Goal: Information Seeking & Learning: Learn about a topic

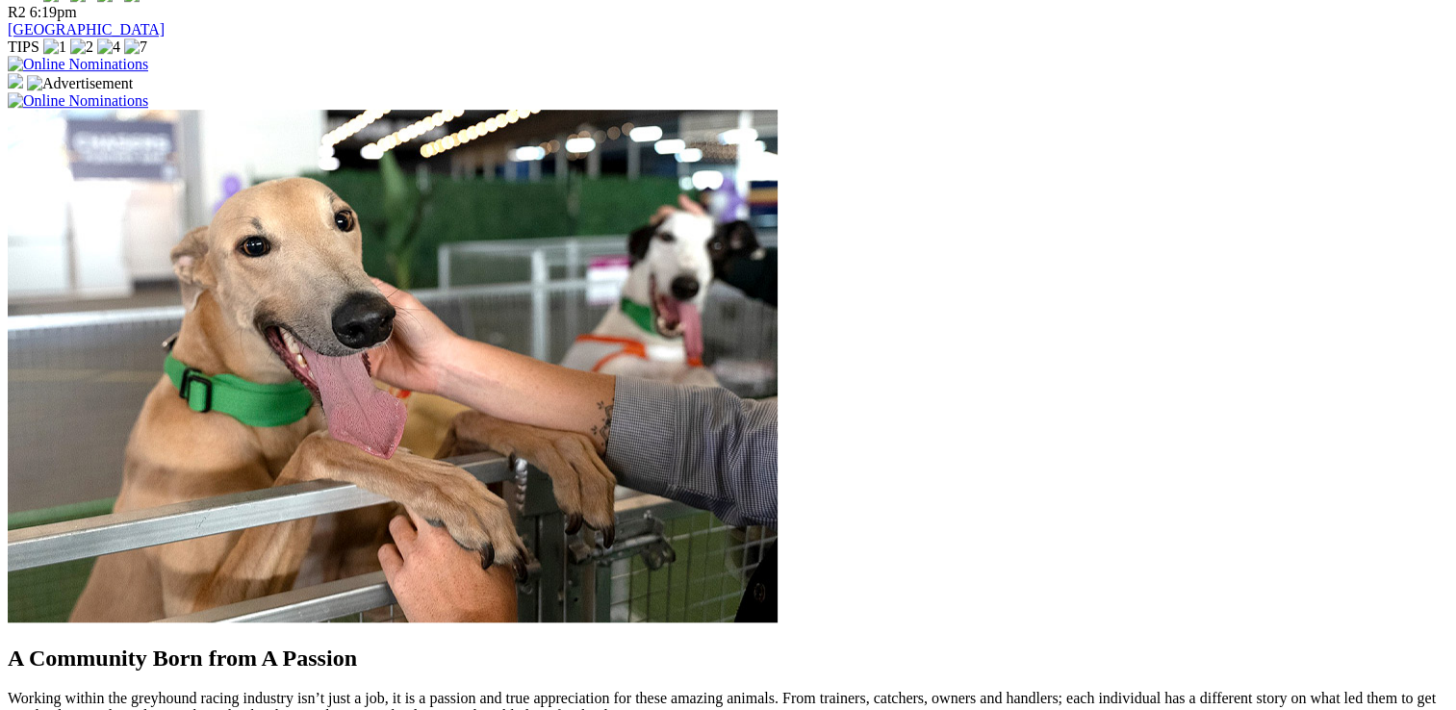
scroll to position [1540, 0]
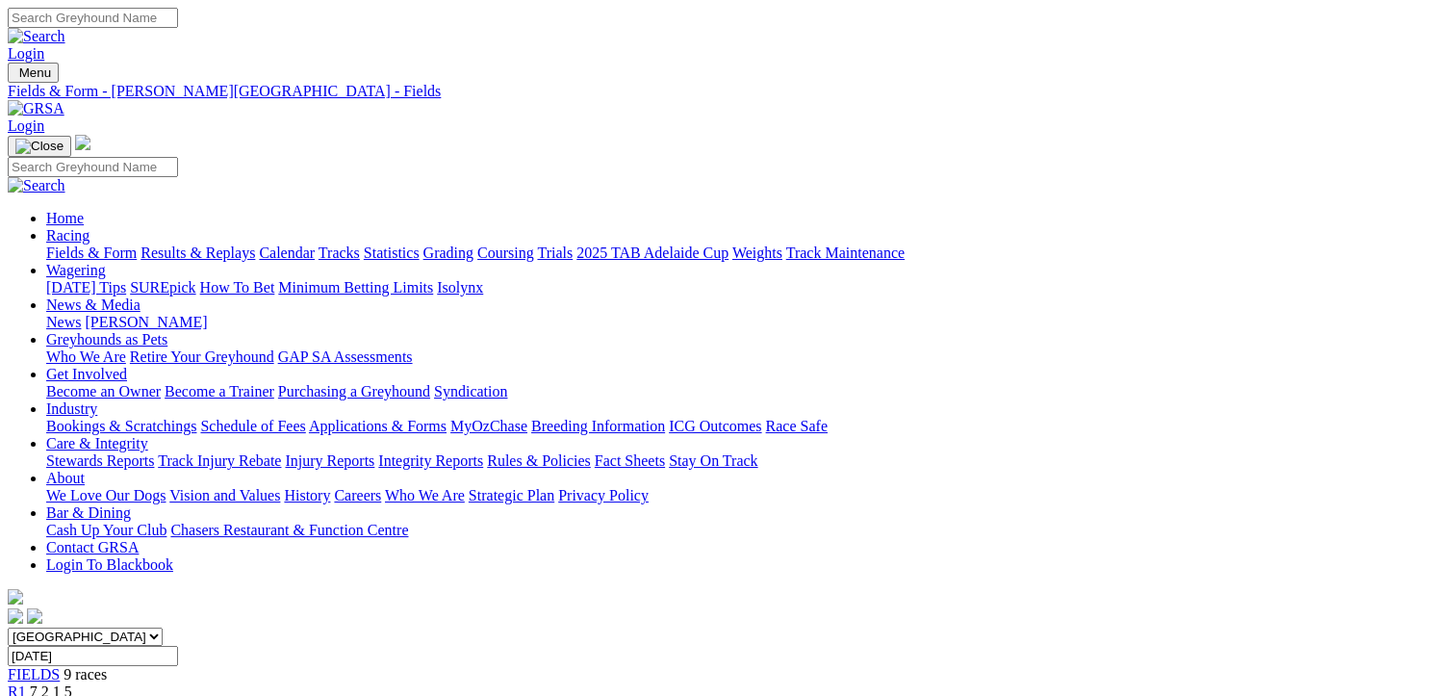
click at [208, 244] on link "Results & Replays" at bounding box center [198, 252] width 115 height 16
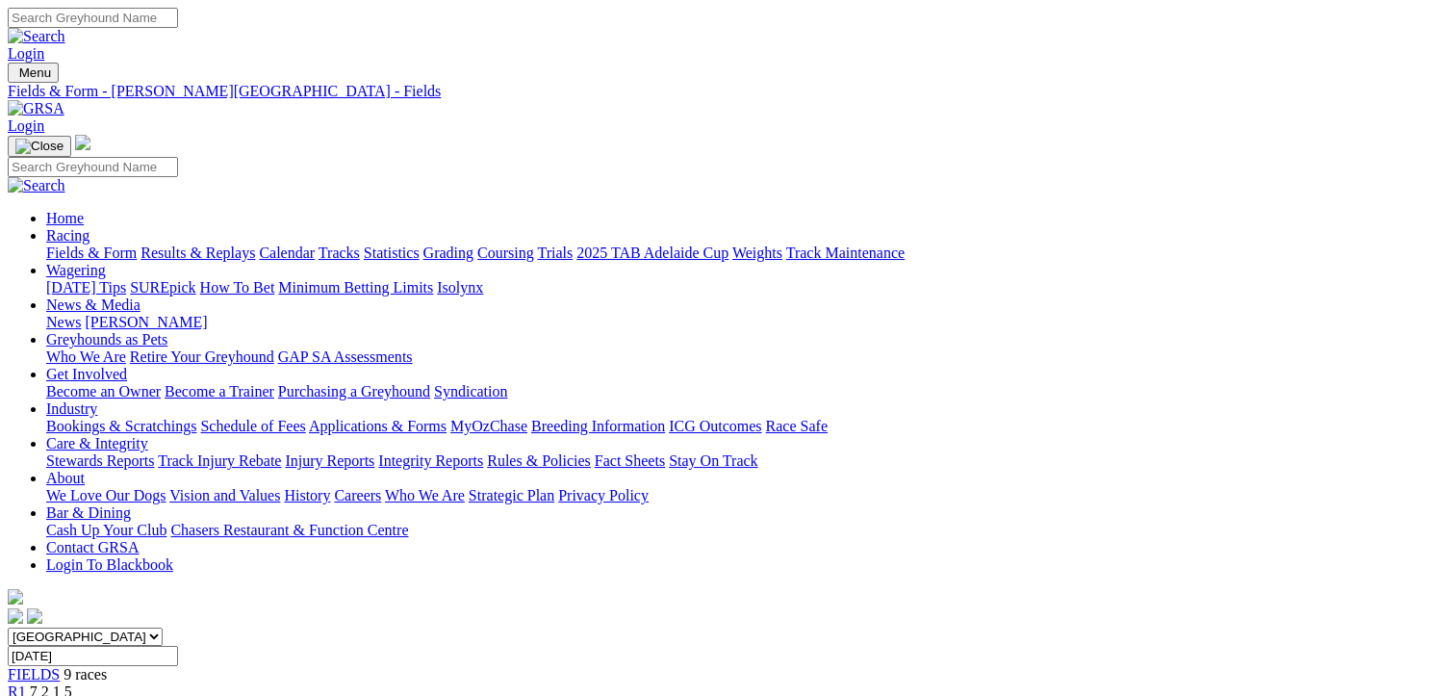
click at [26, 683] on span "R1" at bounding box center [17, 691] width 18 height 16
click at [26, 695] on span "R2" at bounding box center [17, 709] width 18 height 16
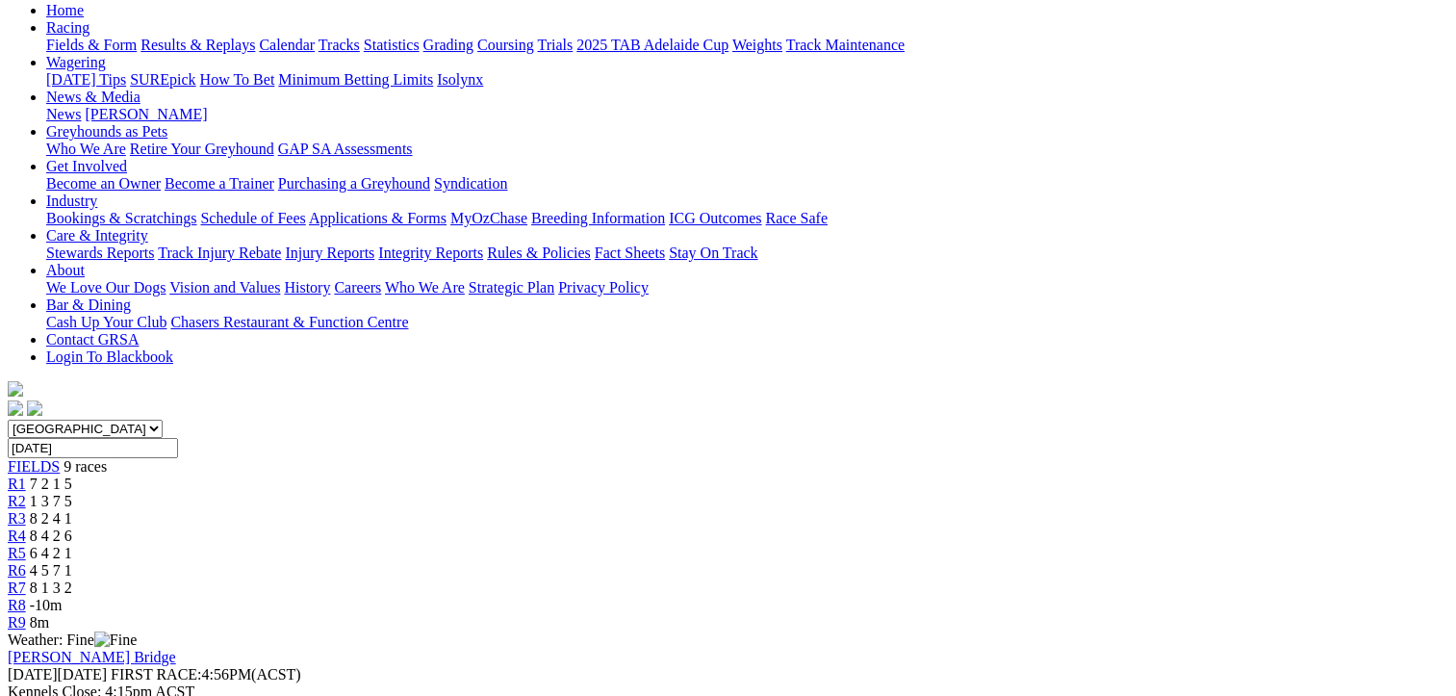
scroll to position [192, 0]
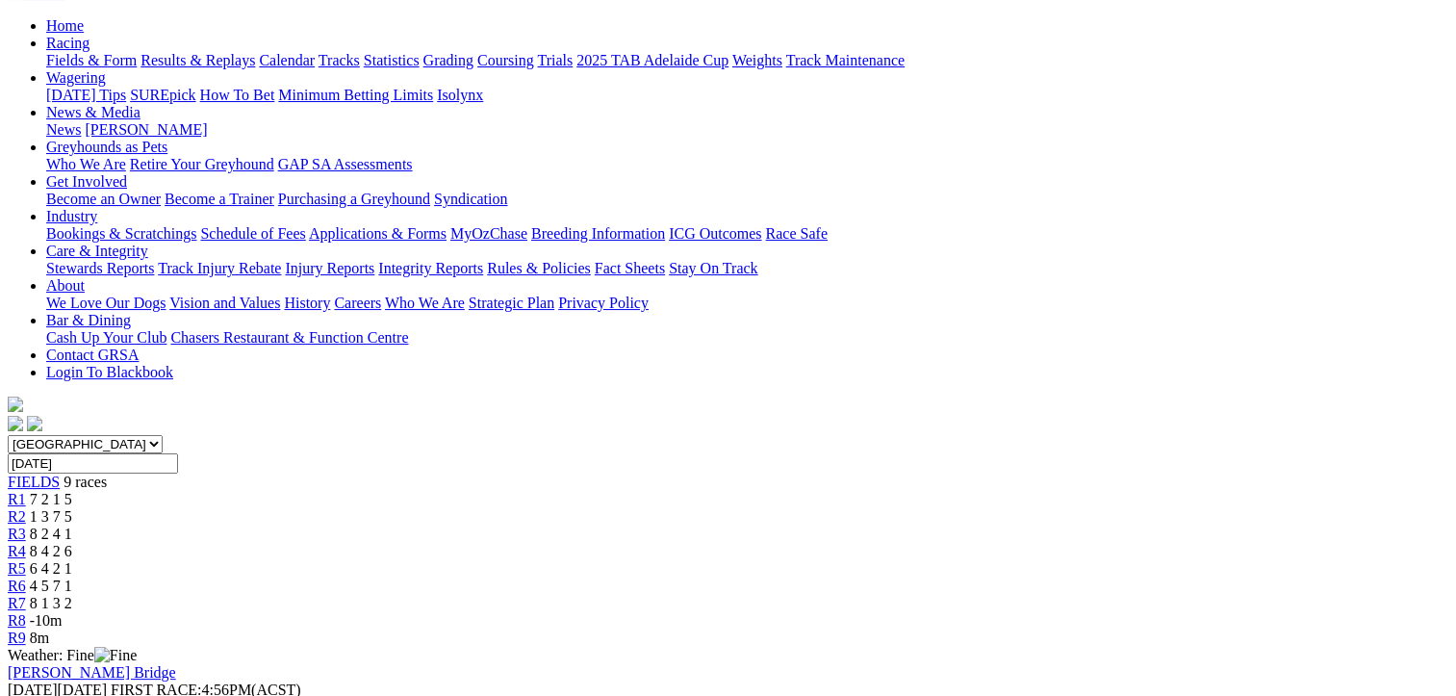
click at [26, 560] on span "R5" at bounding box center [17, 568] width 18 height 16
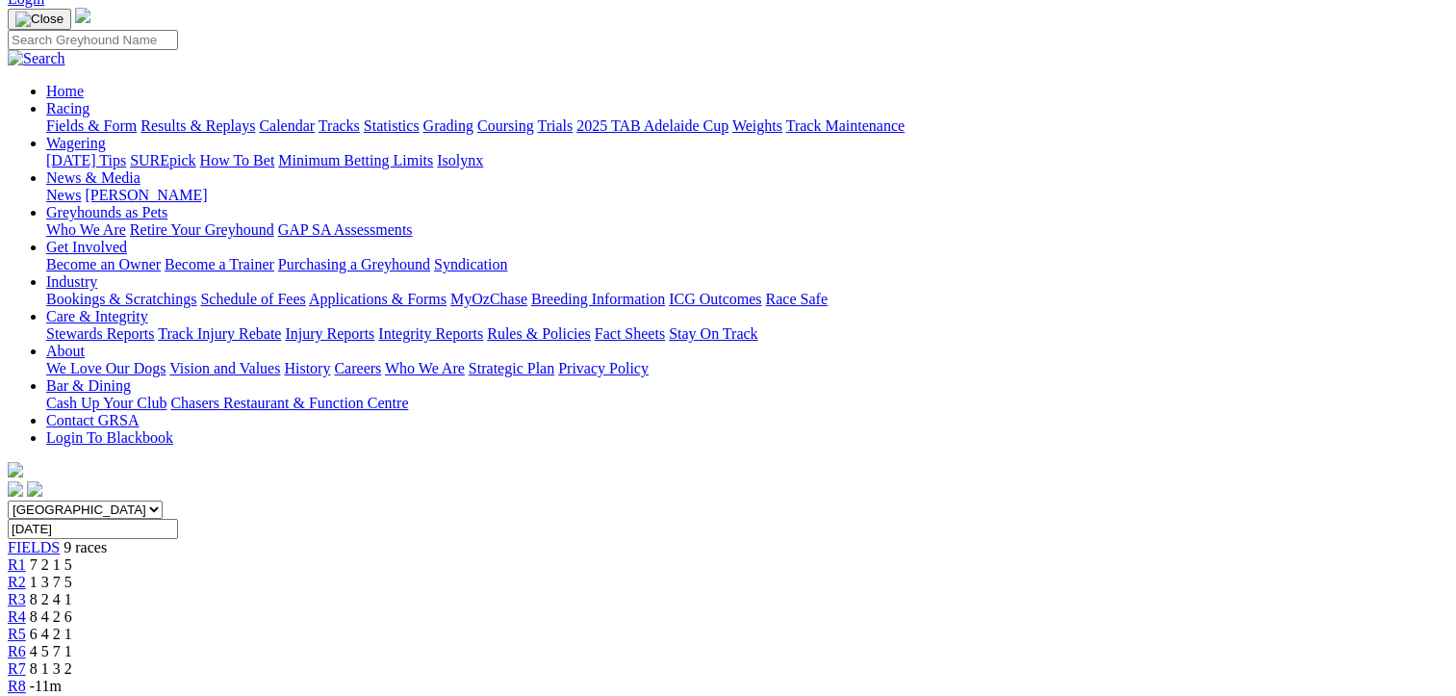
scroll to position [96, 0]
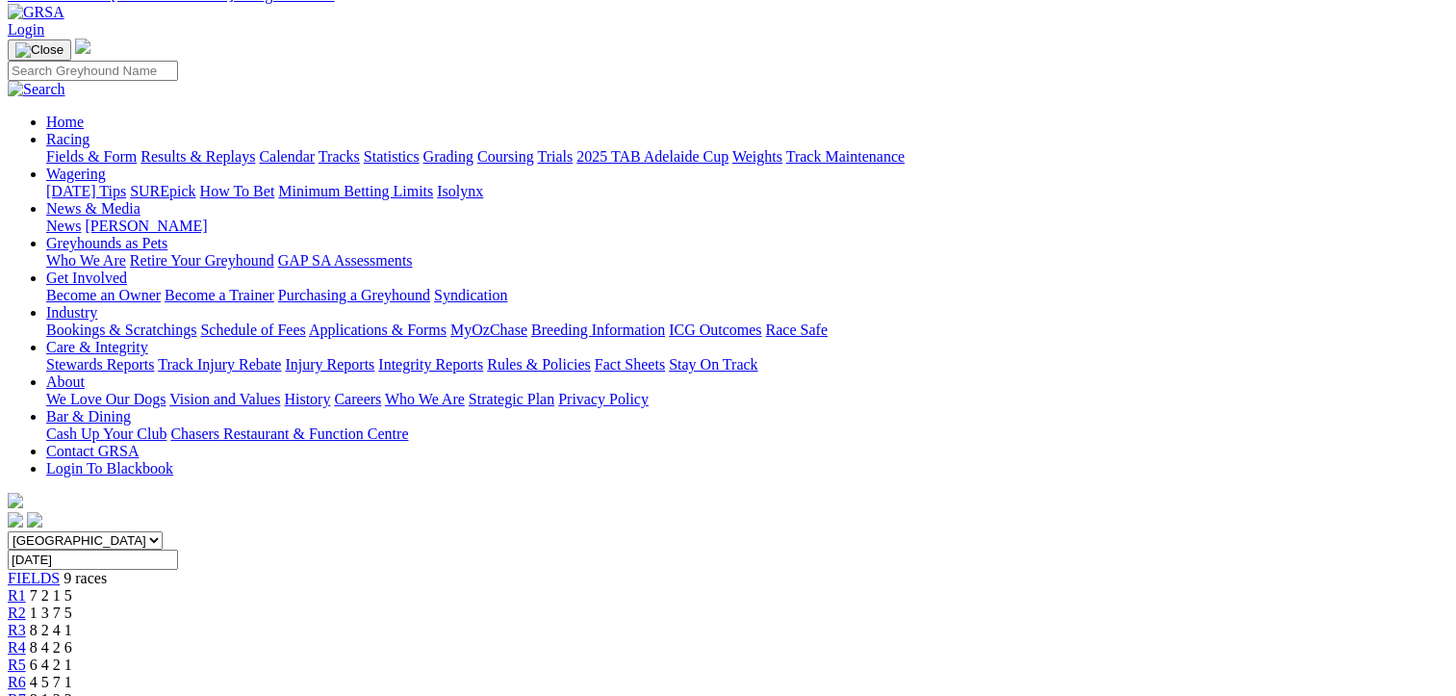
click at [26, 691] on span "R7" at bounding box center [17, 699] width 18 height 16
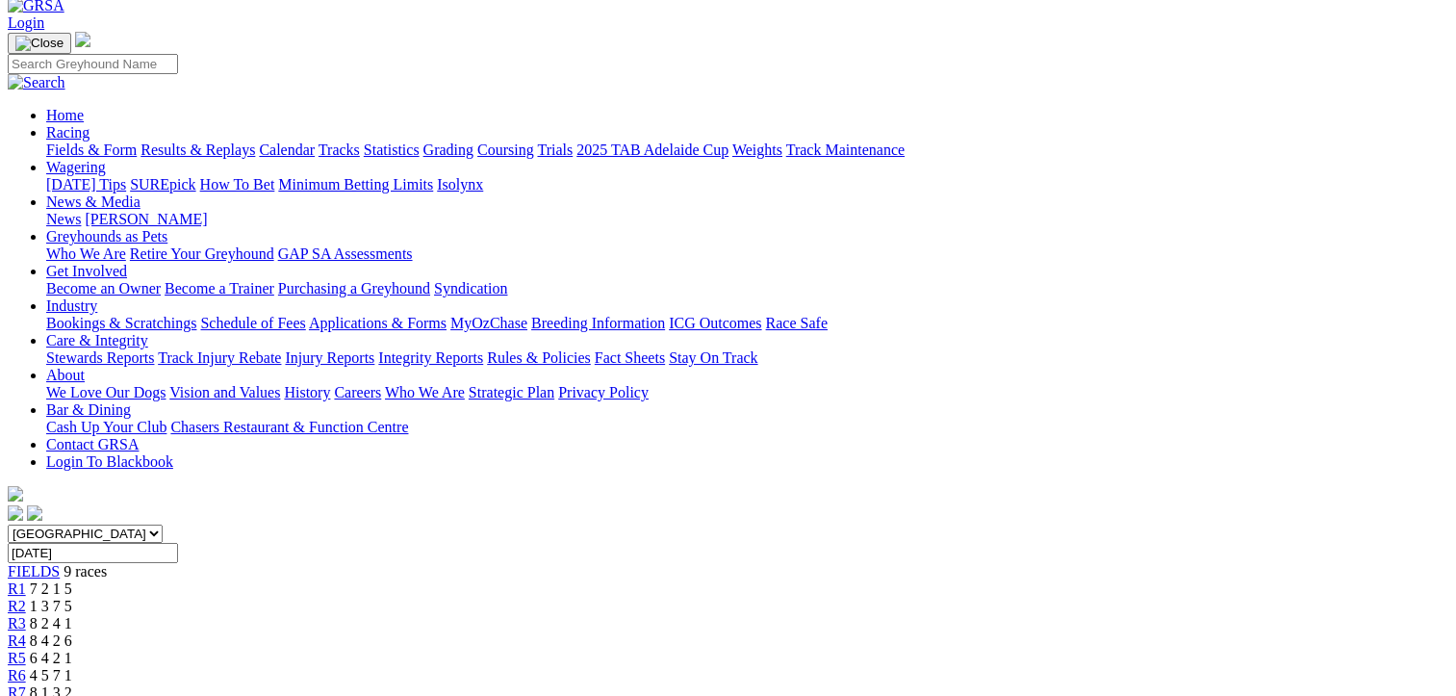
scroll to position [96, 0]
